Goal: Use online tool/utility: Utilize a website feature to perform a specific function

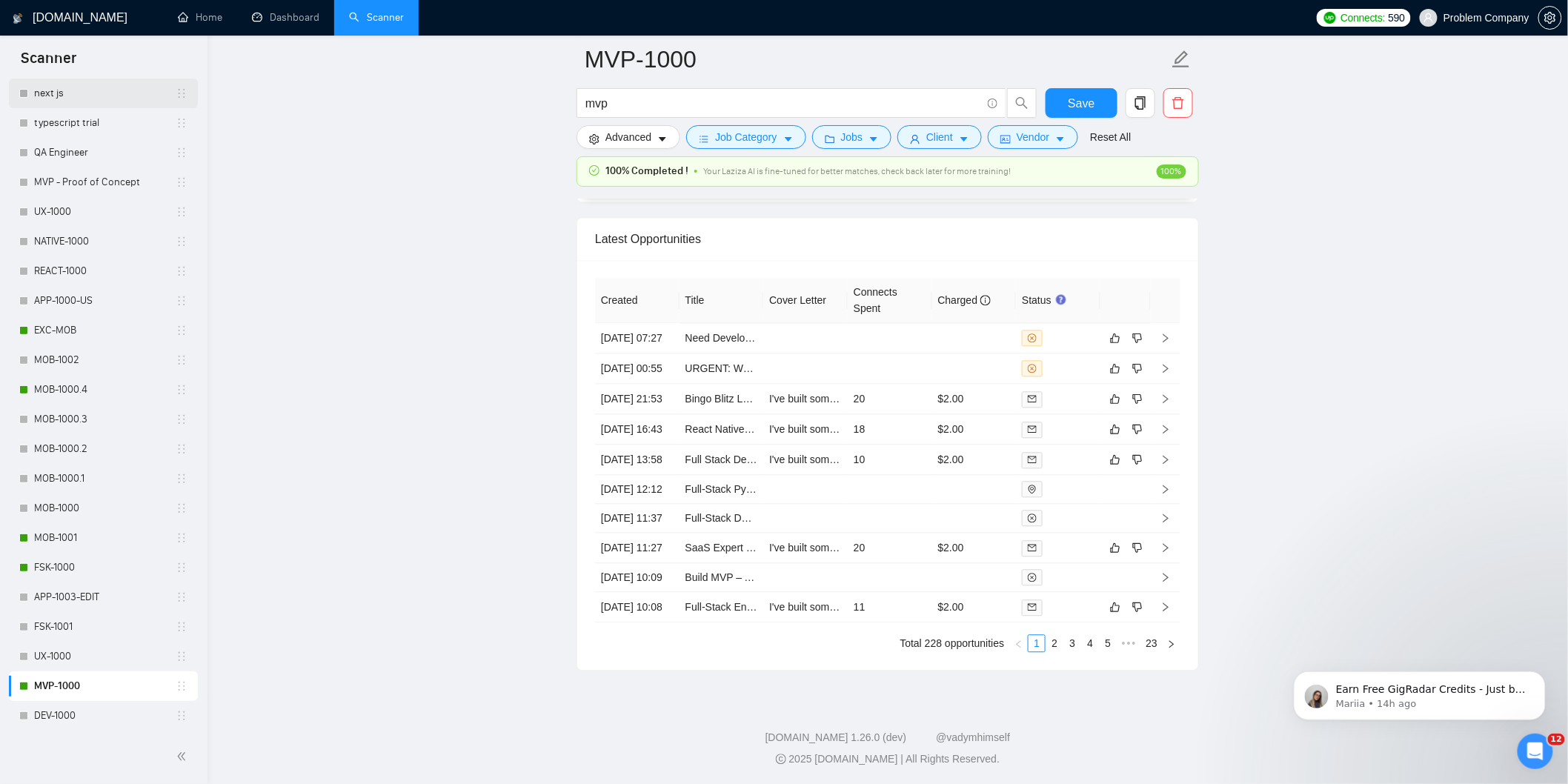
scroll to position [545, 0]
click at [70, 360] on link "MOB-1000.4" at bounding box center [105, 361] width 142 height 30
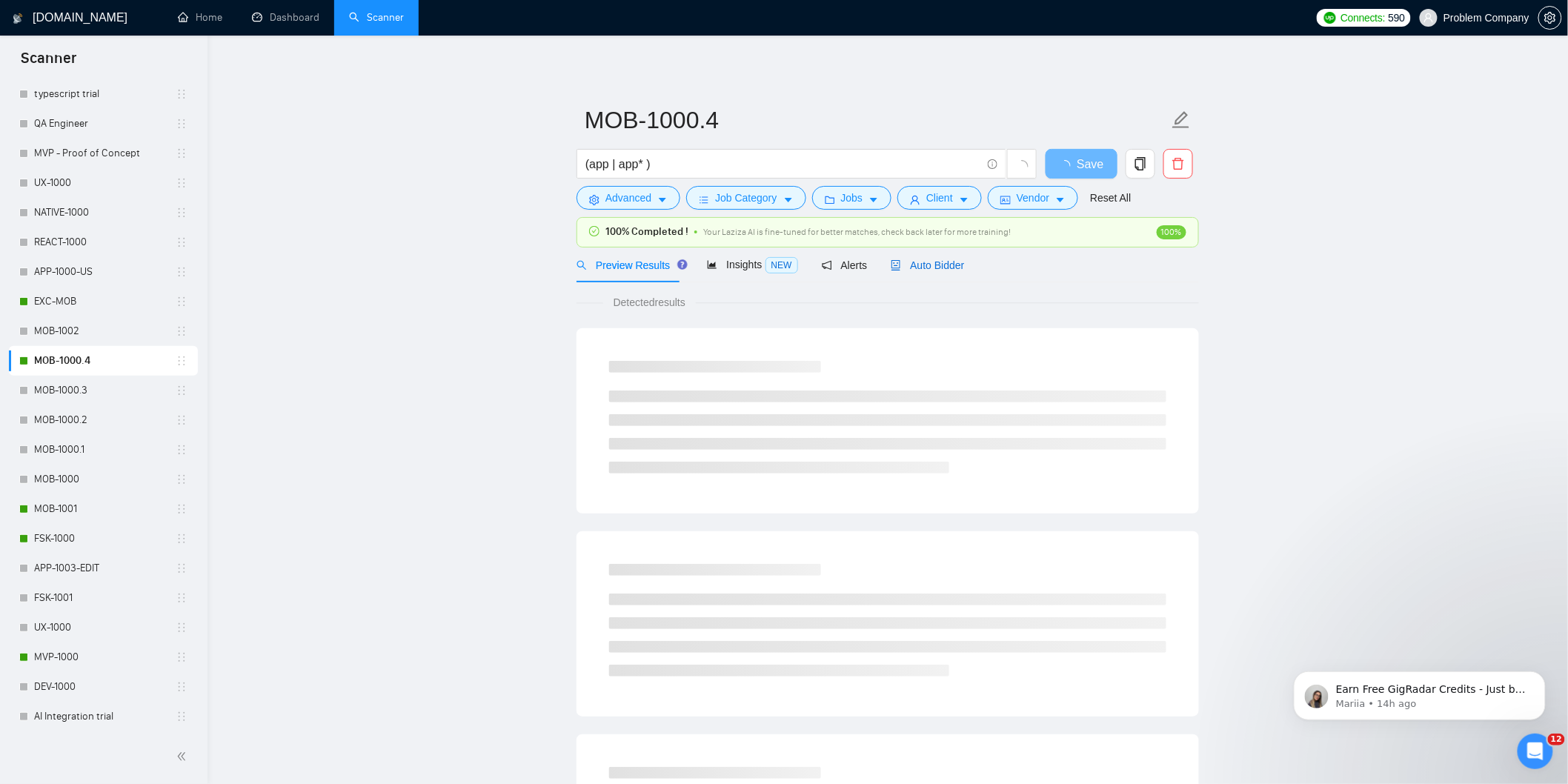
click at [951, 269] on span "Auto Bidder" at bounding box center [927, 265] width 73 height 12
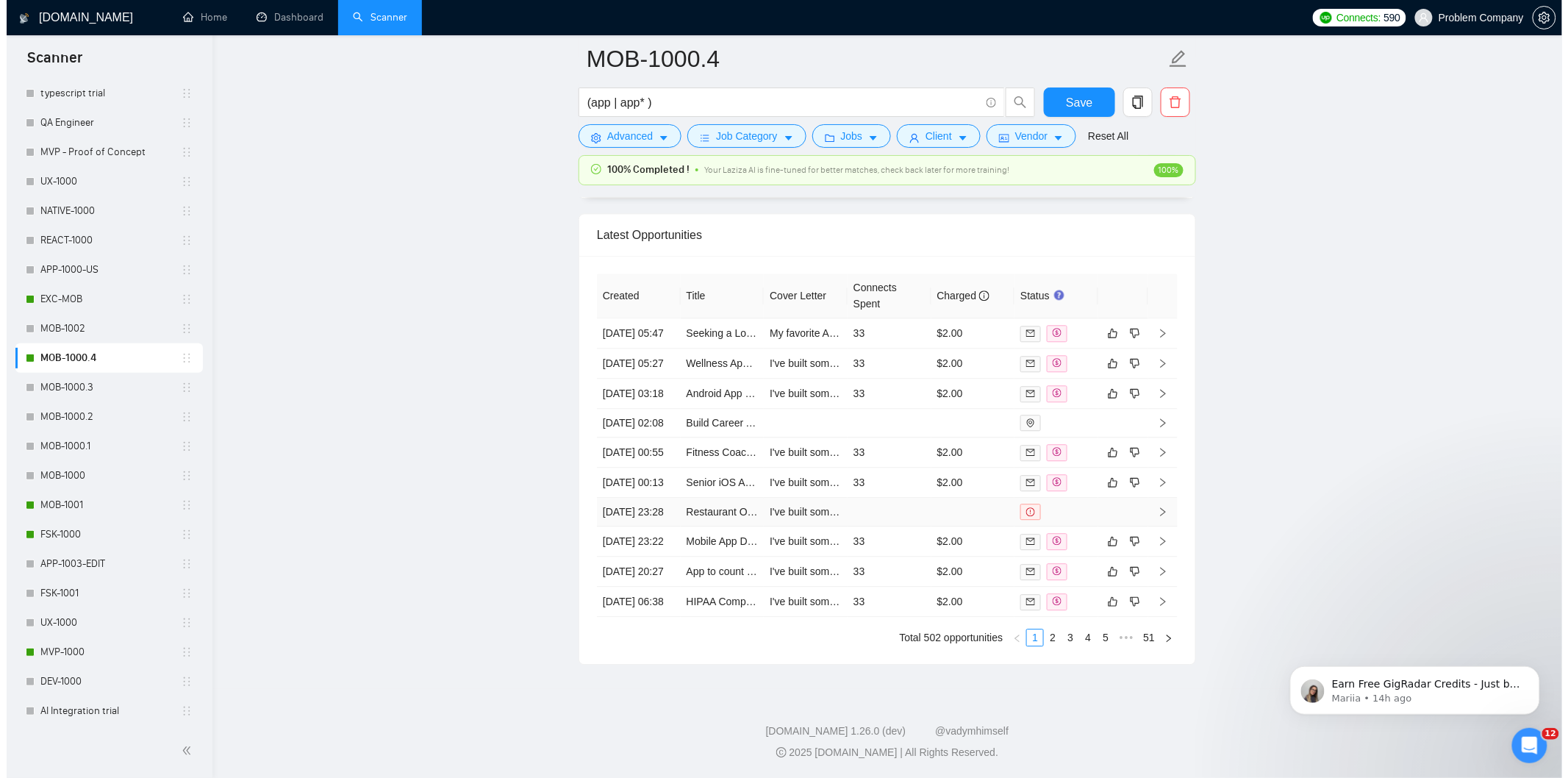
scroll to position [3648, 0]
click at [640, 350] on td "[DATE] 05:47" at bounding box center [632, 335] width 84 height 30
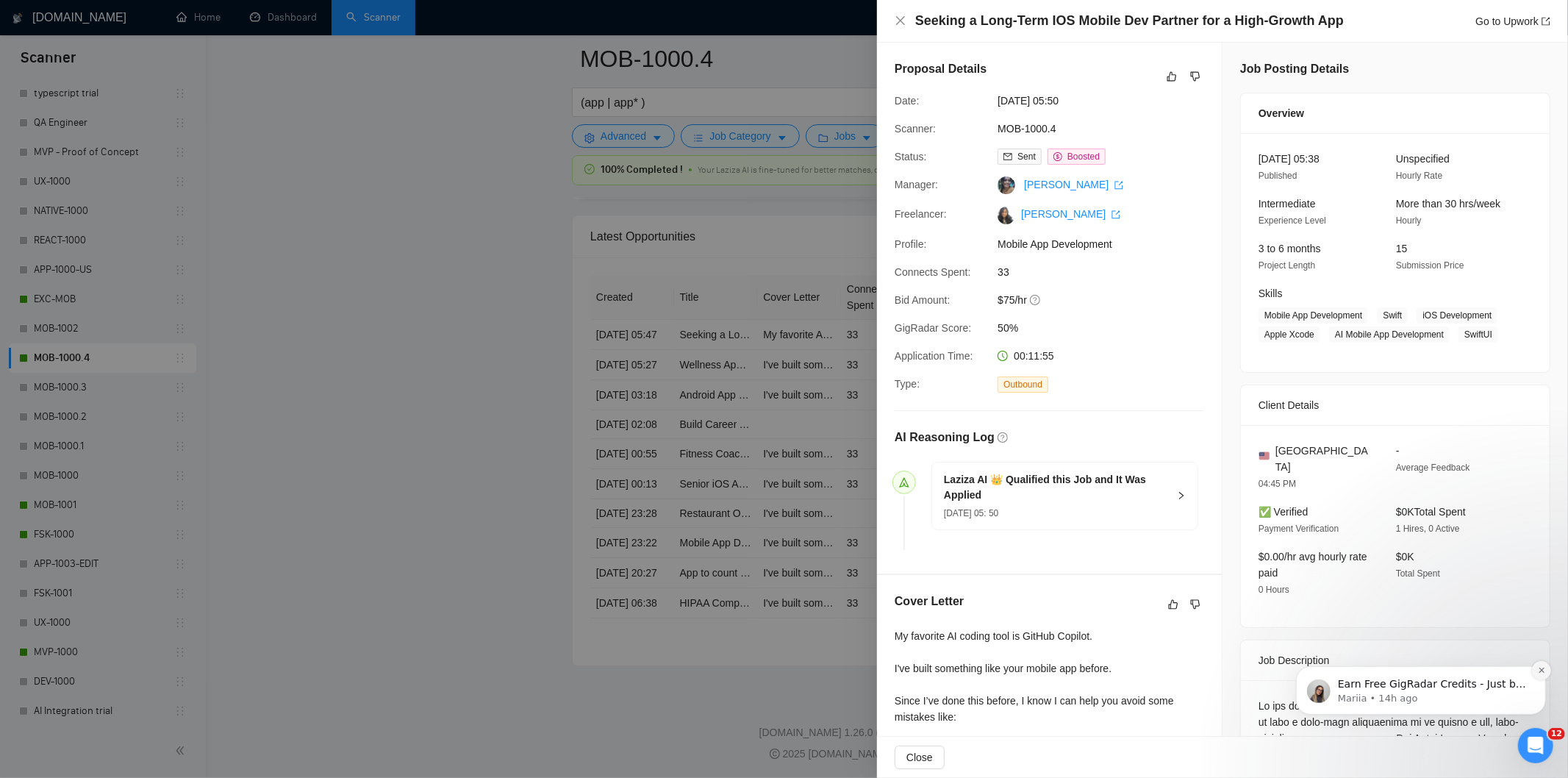
click at [1542, 673] on icon "Dismiss notification" at bounding box center [1542, 670] width 8 height 8
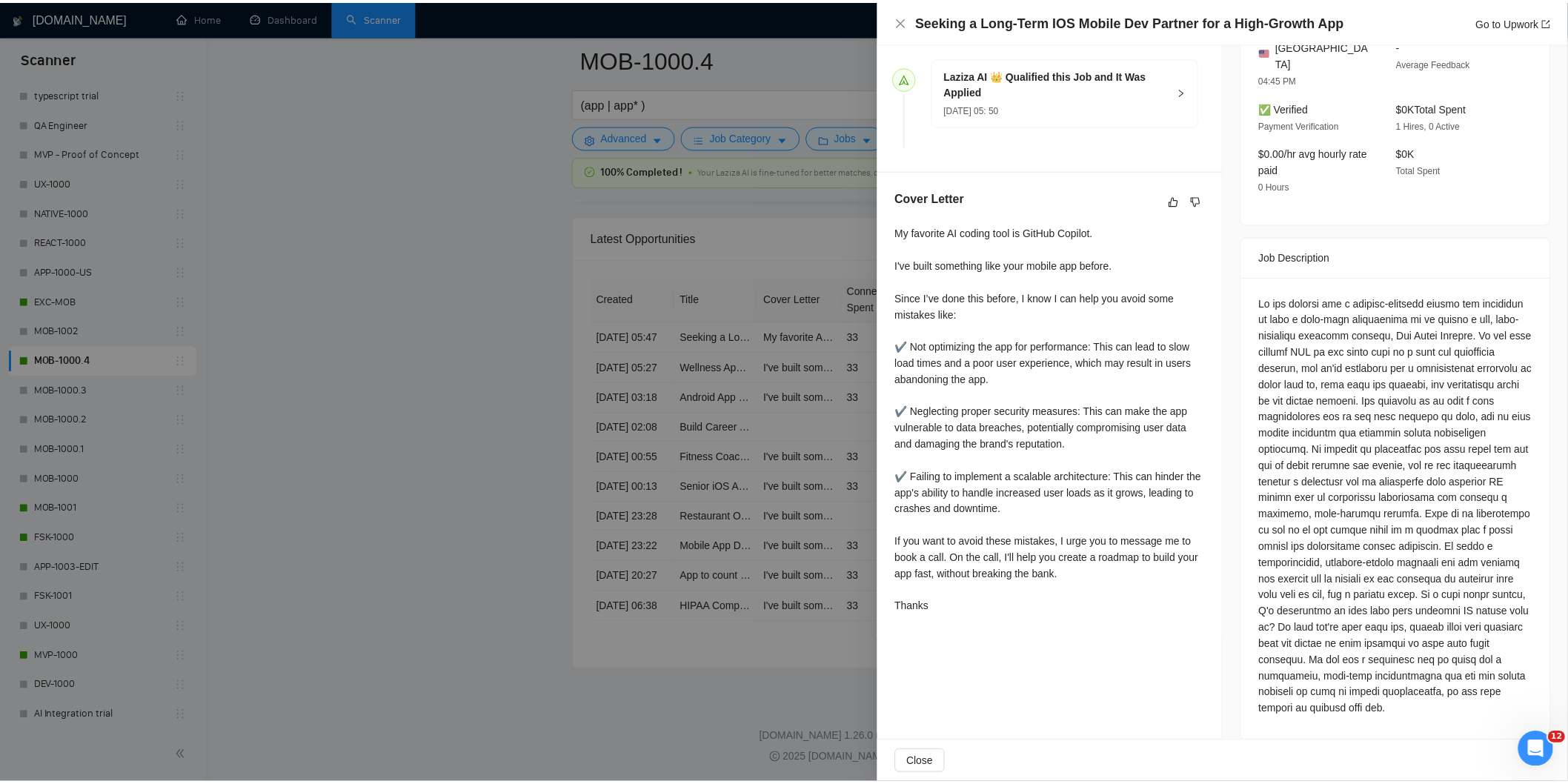
scroll to position [410, 0]
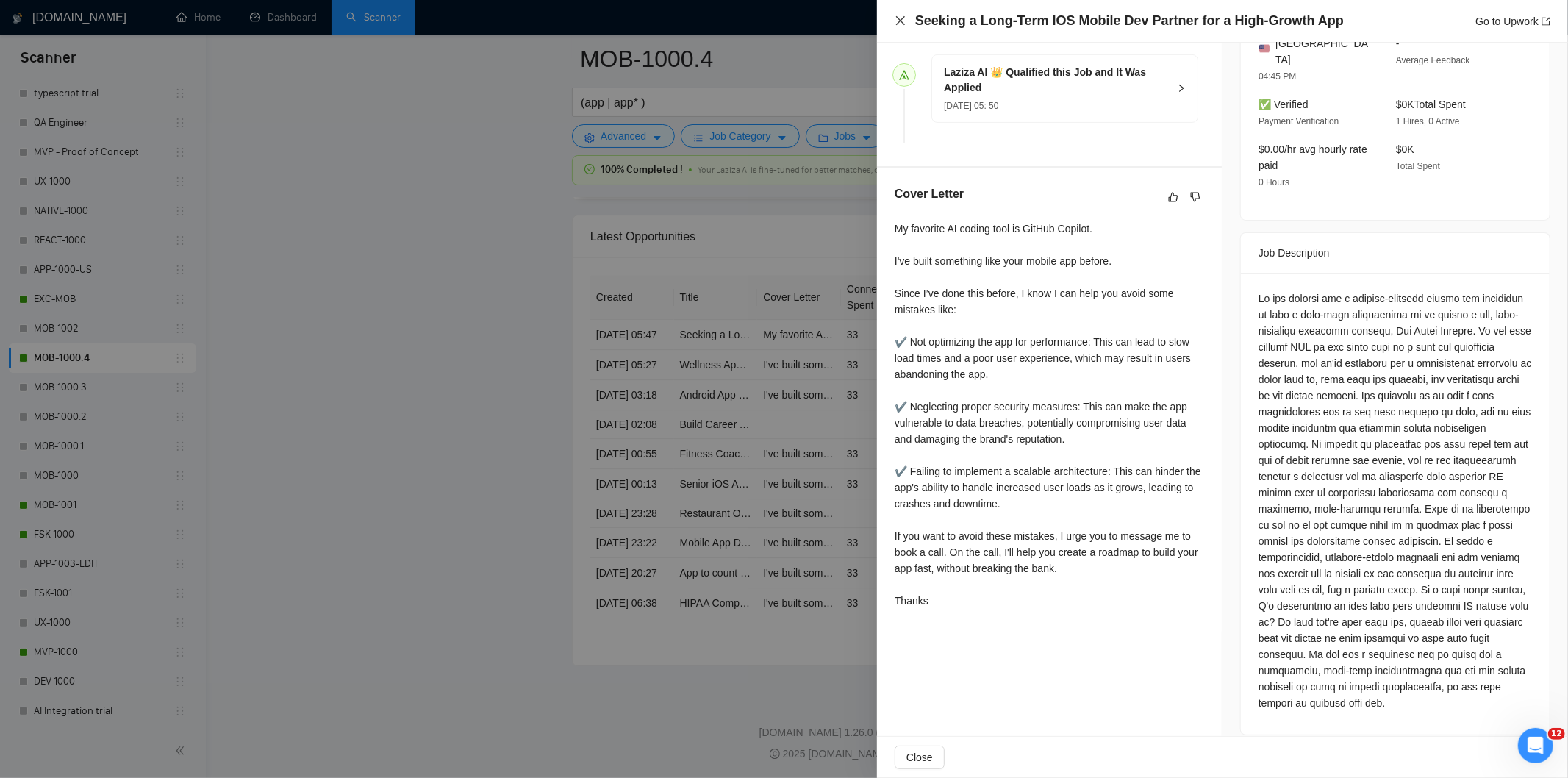
click at [899, 20] on icon "close" at bounding box center [900, 21] width 12 height 12
